Goal: Contribute content: Add original content to the website for others to see

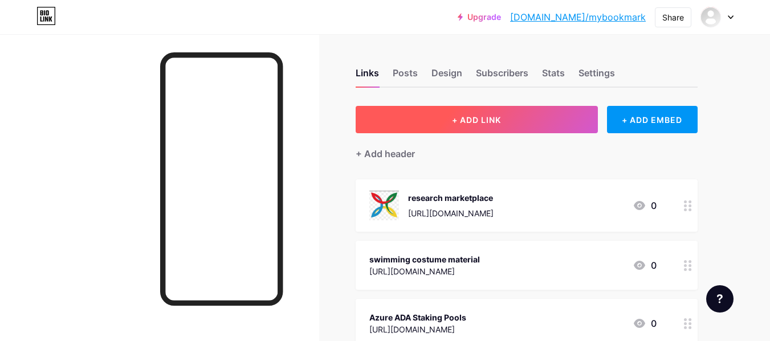
click at [488, 121] on span "+ ADD LINK" at bounding box center [476, 120] width 49 height 10
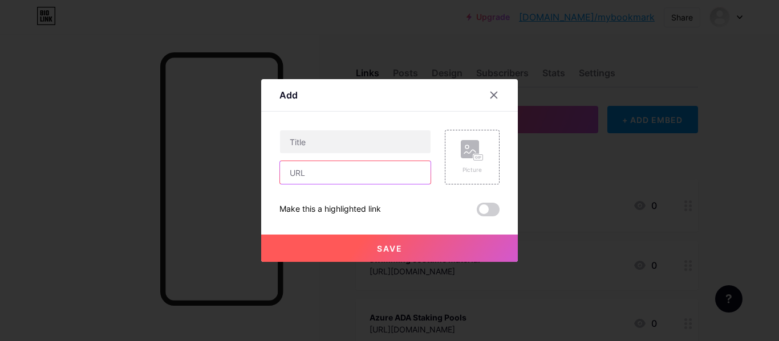
click at [337, 170] on input "text" at bounding box center [355, 172] width 150 height 23
paste input "Dog control notice [GEOGRAPHIC_DATA]"
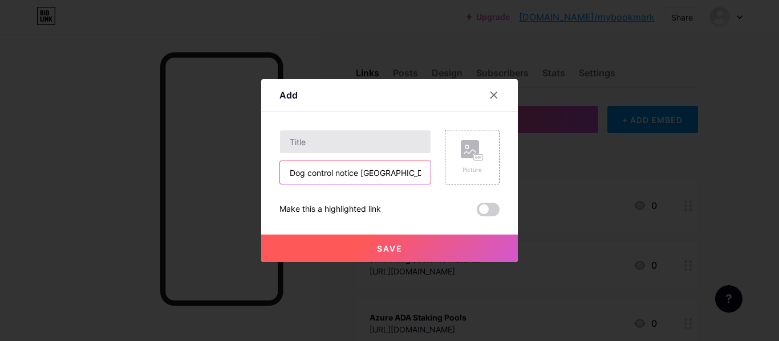
type input "Dog control notice [GEOGRAPHIC_DATA]"
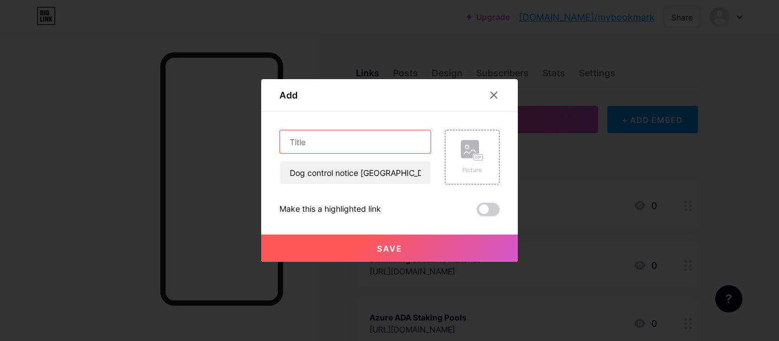
click at [348, 143] on input "text" at bounding box center [355, 142] width 150 height 23
paste input "Dog control notice [GEOGRAPHIC_DATA]"
type input "Dog control notice [GEOGRAPHIC_DATA]"
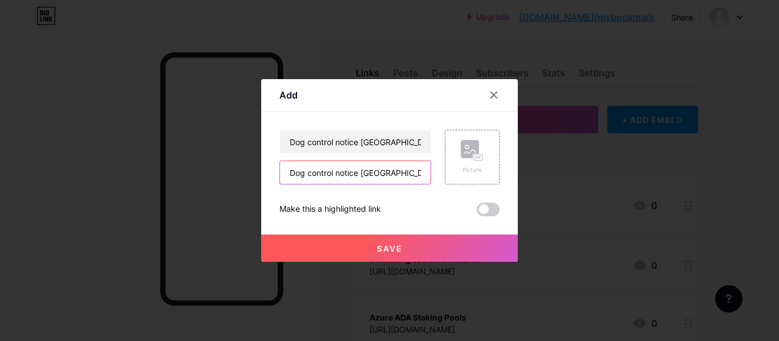
drag, startPoint x: 413, startPoint y: 166, endPoint x: 217, endPoint y: 150, distance: 196.7
click at [217, 150] on div "Add Content YouTube Play YouTube video without leaving your page. ADD Vimeo Pla…" at bounding box center [389, 170] width 779 height 341
paste input "[URL][DOMAIN_NAME]"
type input "[URL][DOMAIN_NAME]"
click at [484, 209] on span at bounding box center [487, 210] width 23 height 14
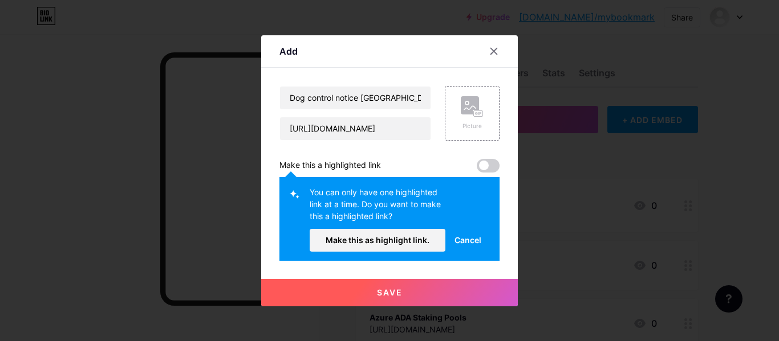
click at [483, 162] on span at bounding box center [487, 166] width 23 height 14
click at [472, 245] on span "Cancel" at bounding box center [467, 240] width 27 height 12
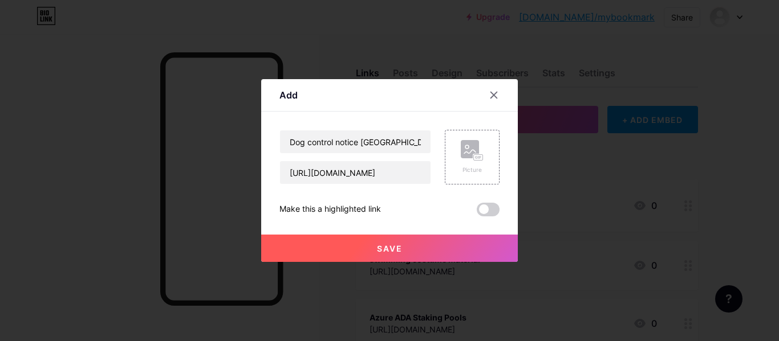
click at [374, 250] on button "Save" at bounding box center [389, 248] width 256 height 27
